Goal: Task Accomplishment & Management: Use online tool/utility

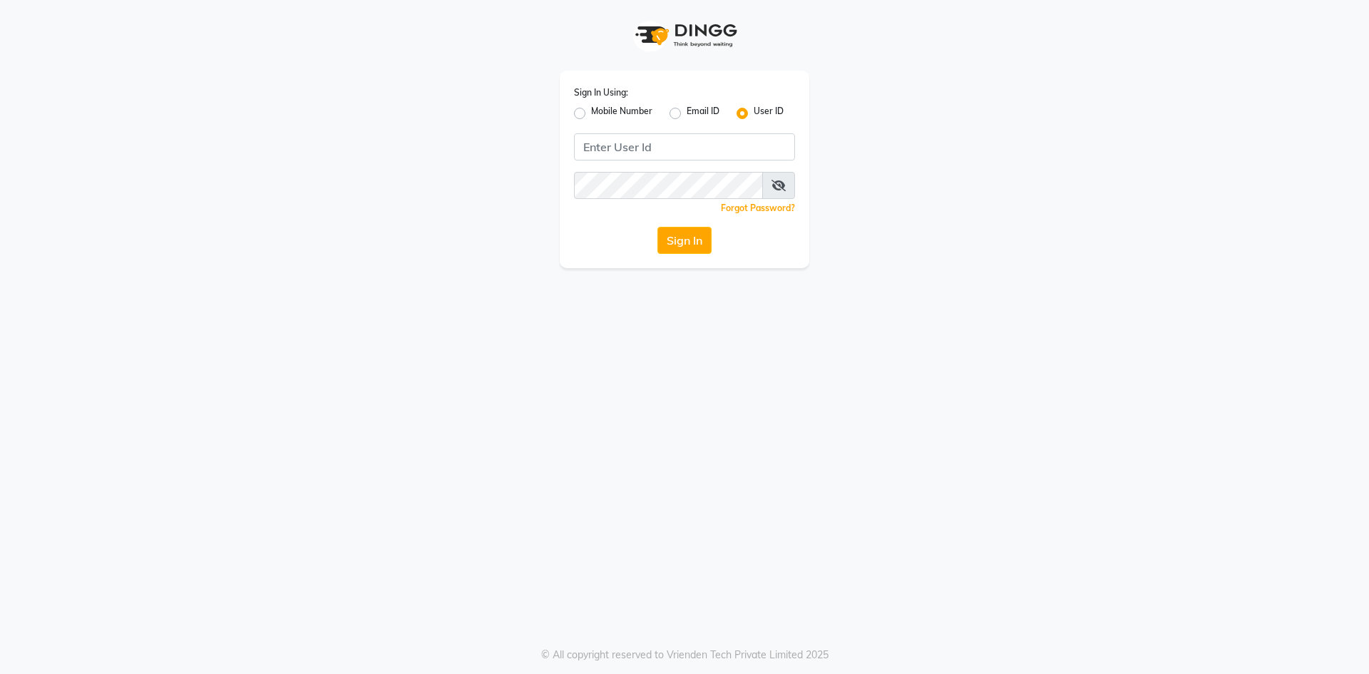
click at [617, 116] on label "Mobile Number" at bounding box center [621, 113] width 61 height 17
click at [600, 114] on input "Mobile Number" at bounding box center [595, 109] width 9 height 9
radio input "true"
radio input "false"
click at [686, 150] on input "Username" at bounding box center [708, 146] width 173 height 27
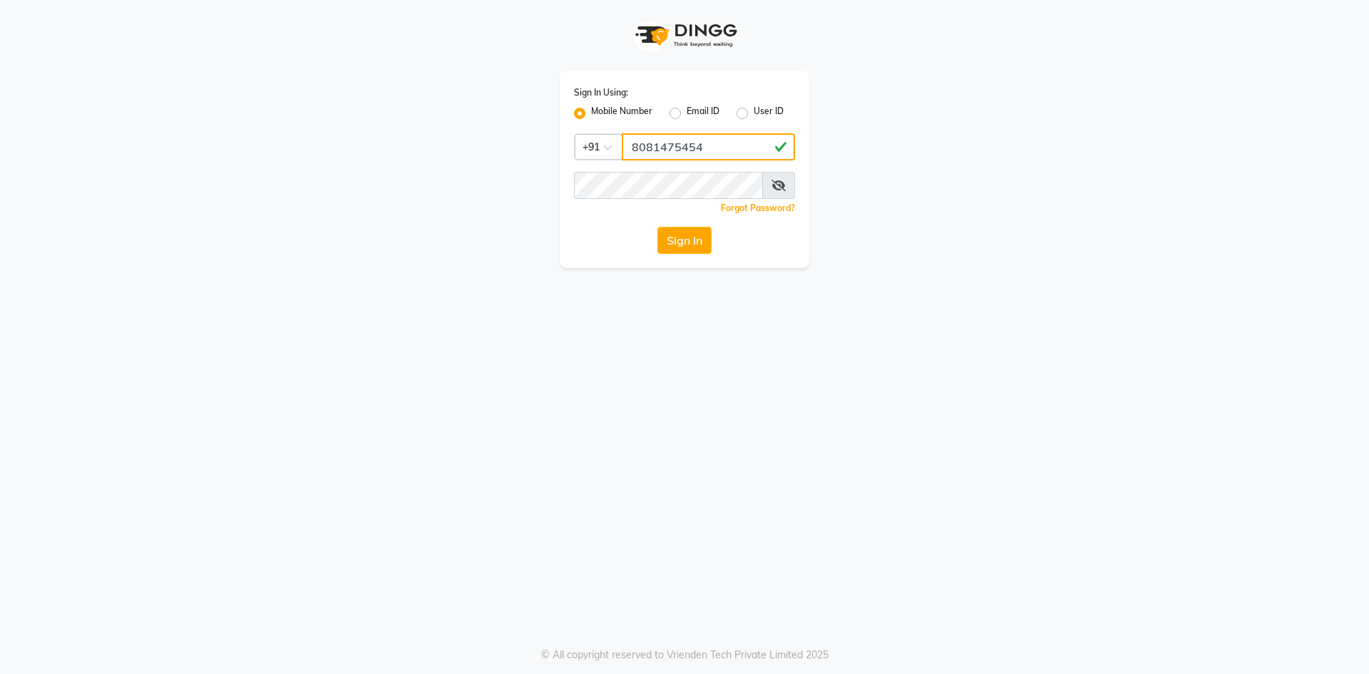
type input "8081475454"
click at [657, 227] on button "Sign In" at bounding box center [684, 240] width 54 height 27
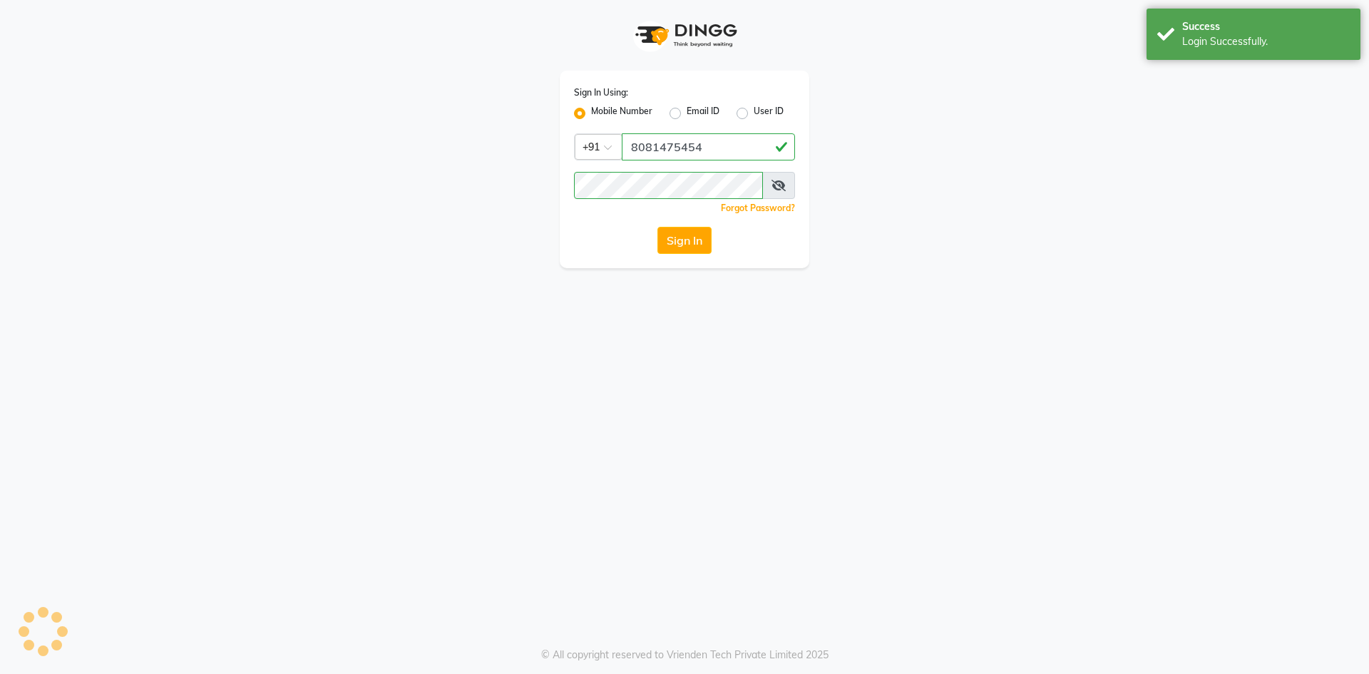
select select "service"
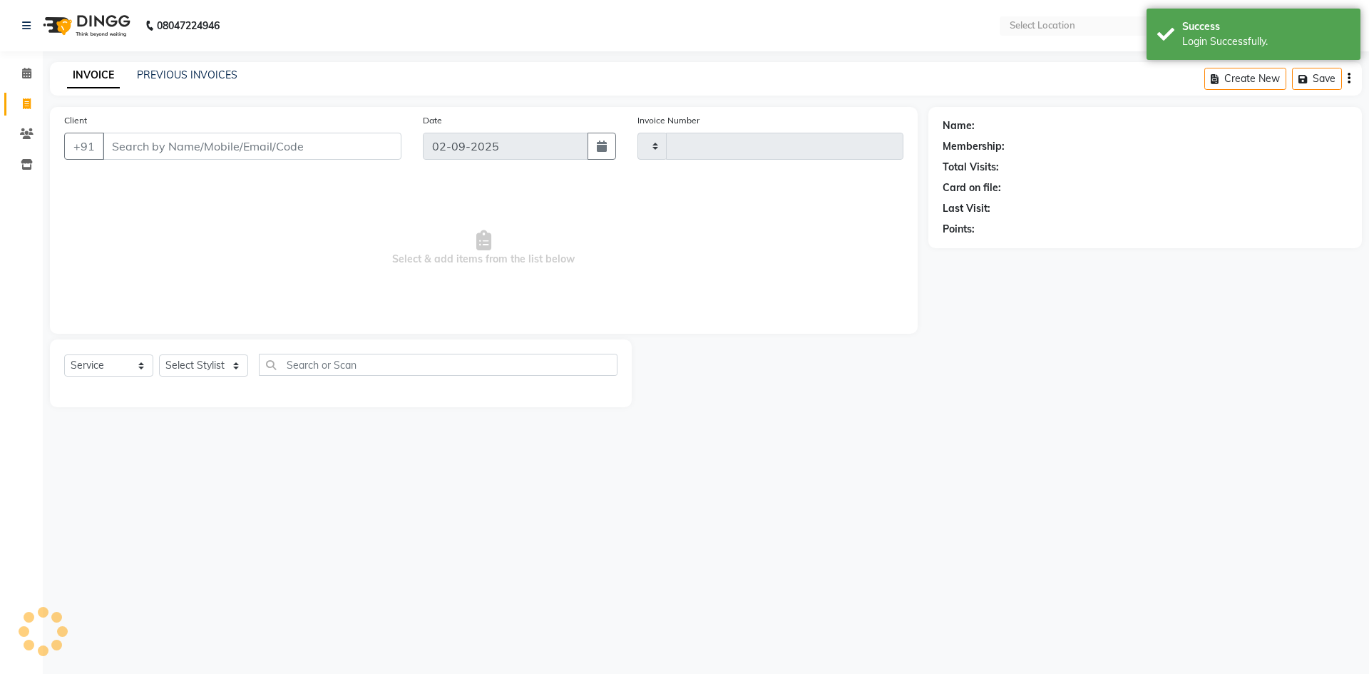
type input "0501"
select select "en"
select select "8191"
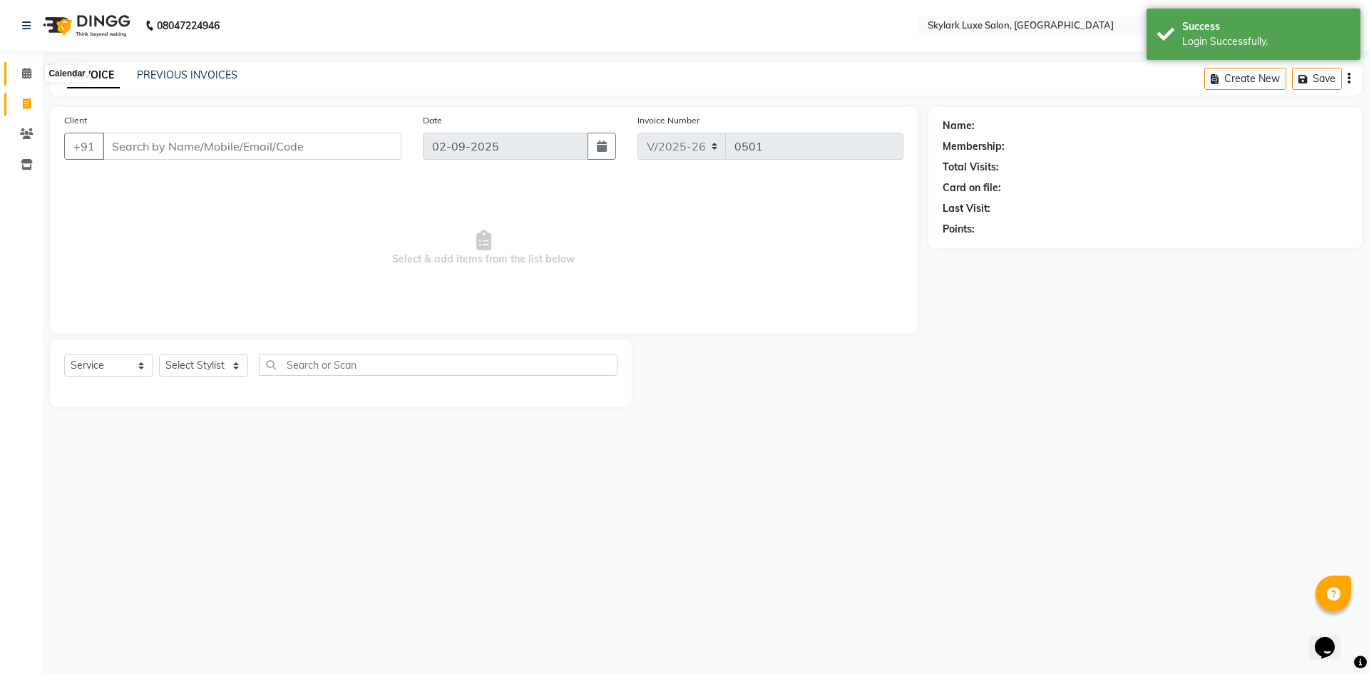
click at [26, 68] on icon at bounding box center [26, 73] width 9 height 11
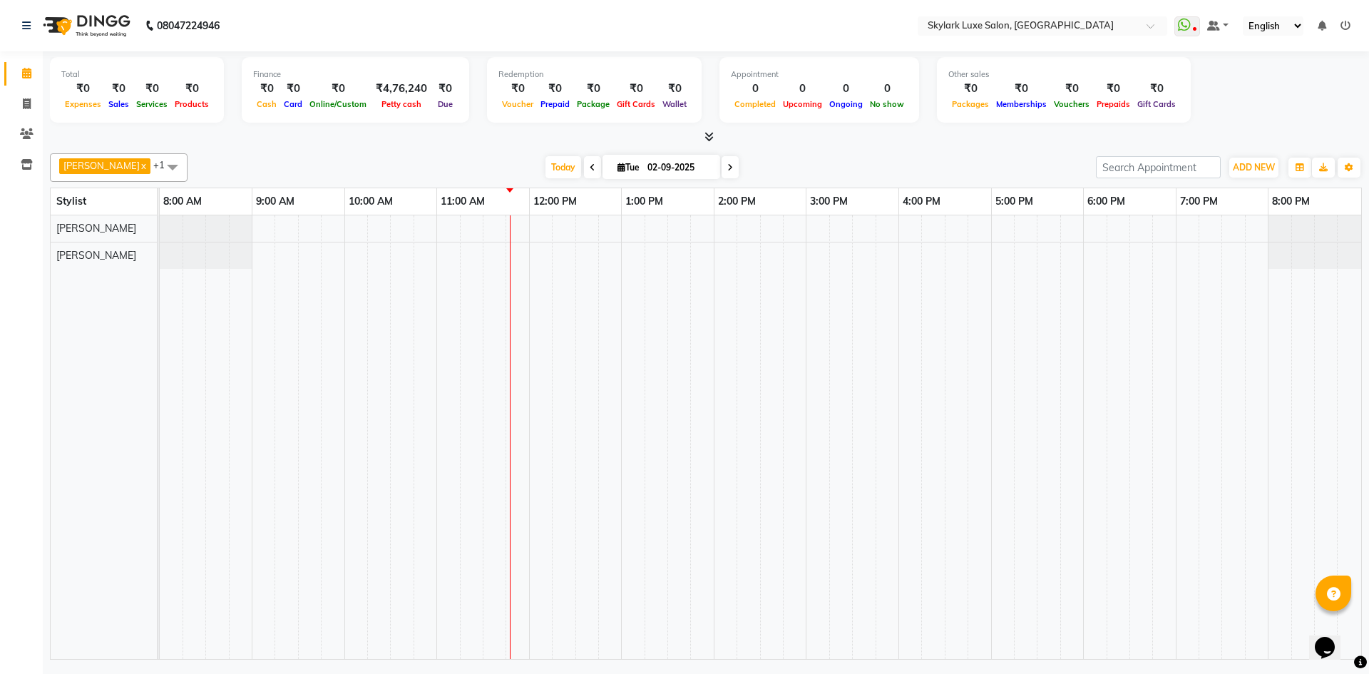
click at [76, 76] on div "Total" at bounding box center [136, 74] width 151 height 12
click at [1183, 26] on icon at bounding box center [1184, 25] width 13 height 14
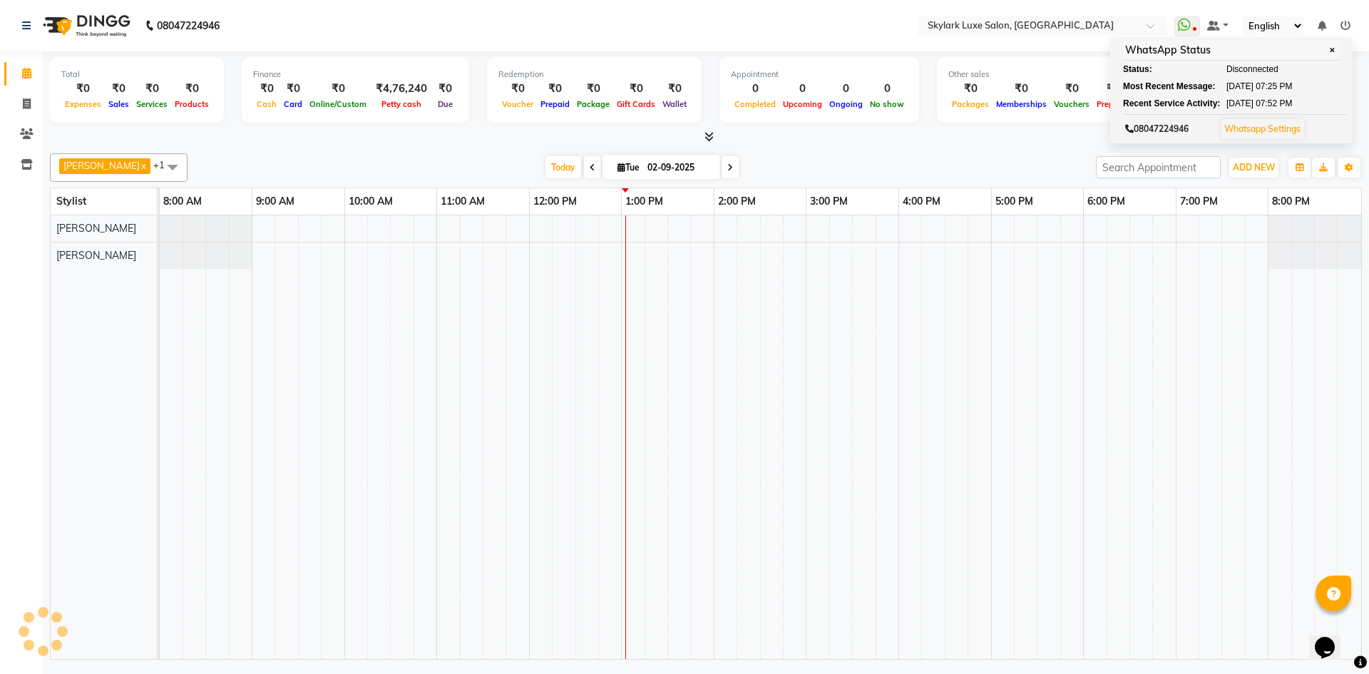
click at [1341, 23] on icon at bounding box center [1345, 26] width 10 height 10
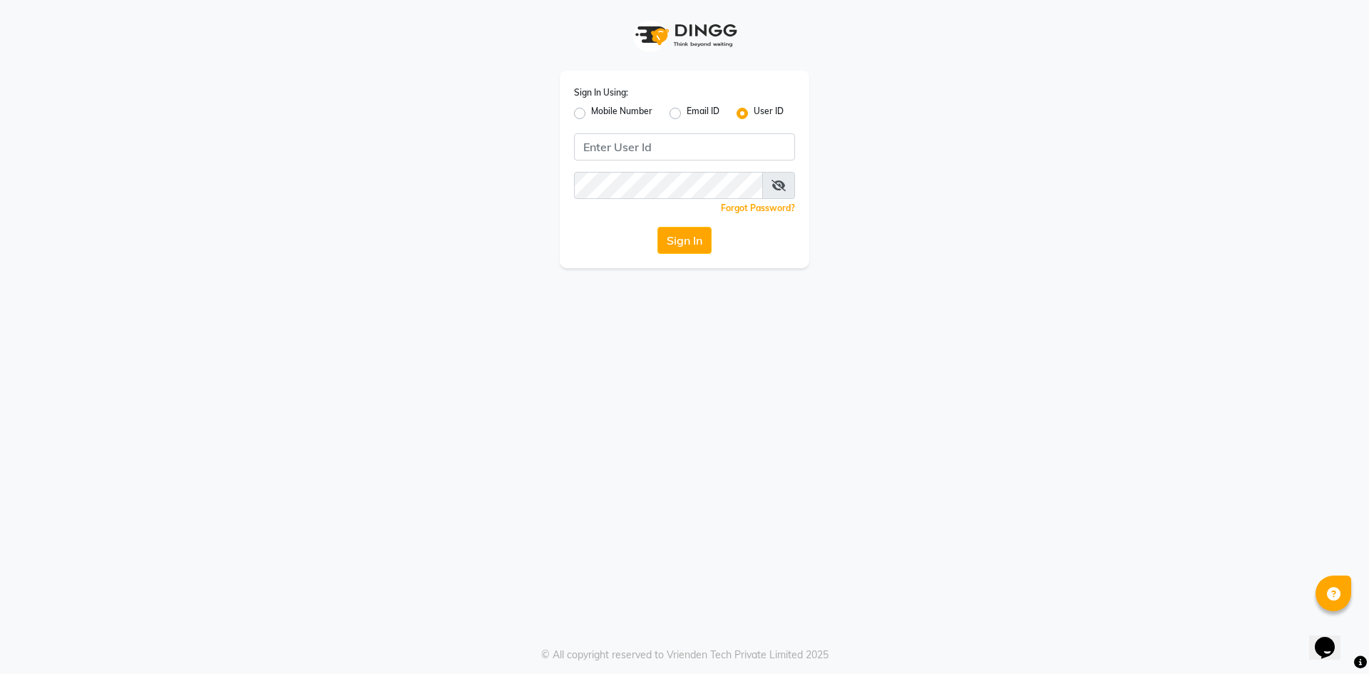
click at [591, 109] on label "Mobile Number" at bounding box center [621, 113] width 61 height 17
click at [591, 109] on input "Mobile Number" at bounding box center [595, 109] width 9 height 9
radio input "true"
radio input "false"
click at [700, 145] on input "Username" at bounding box center [708, 146] width 173 height 27
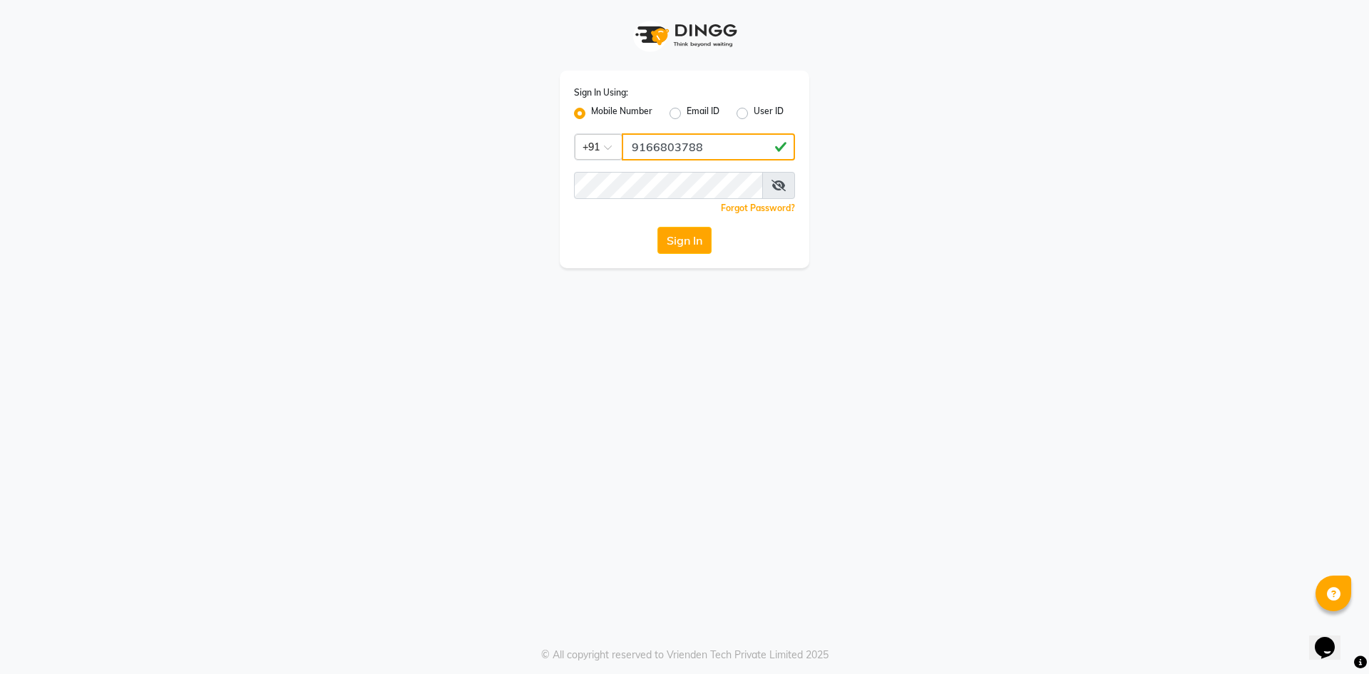
type input "9166803788"
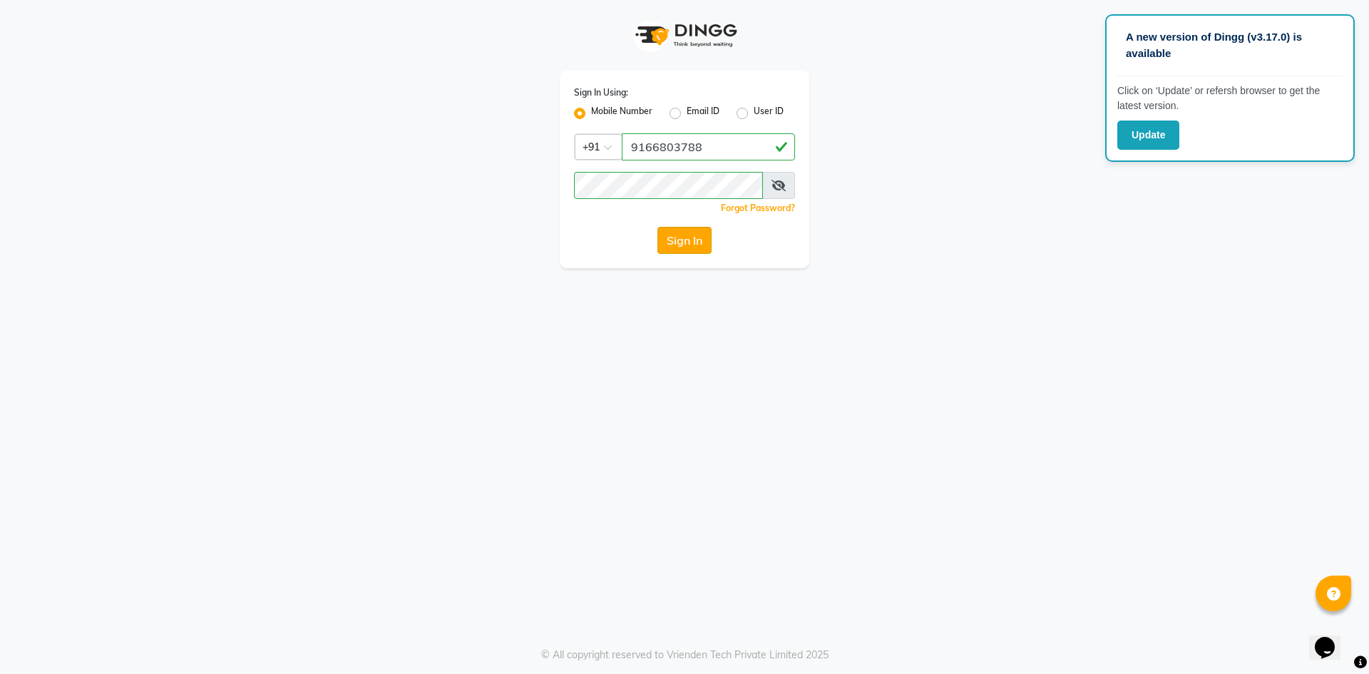
click at [664, 233] on button "Sign In" at bounding box center [684, 240] width 54 height 27
click at [1143, 123] on button "Update" at bounding box center [1148, 134] width 62 height 29
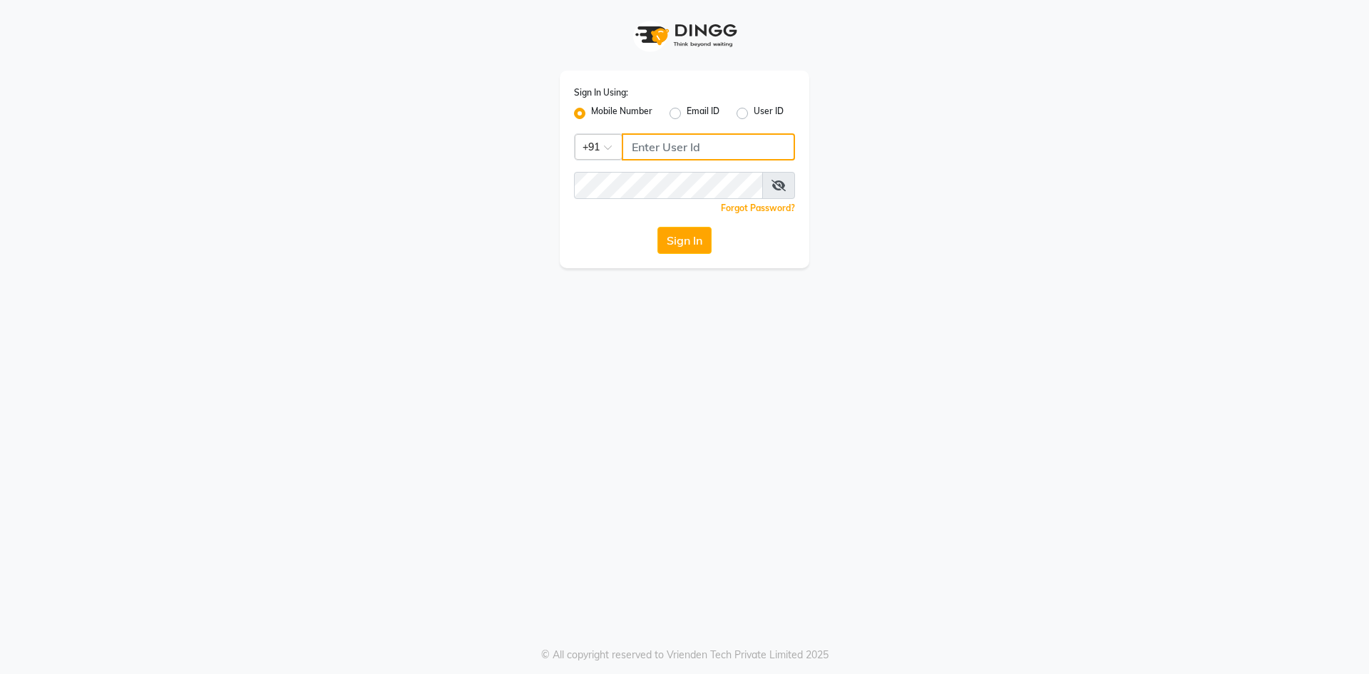
click at [693, 146] on input "Username" at bounding box center [708, 146] width 173 height 27
type input "9166803788"
click at [657, 227] on button "Sign In" at bounding box center [684, 240] width 54 height 27
